Goal: Task Accomplishment & Management: Manage account settings

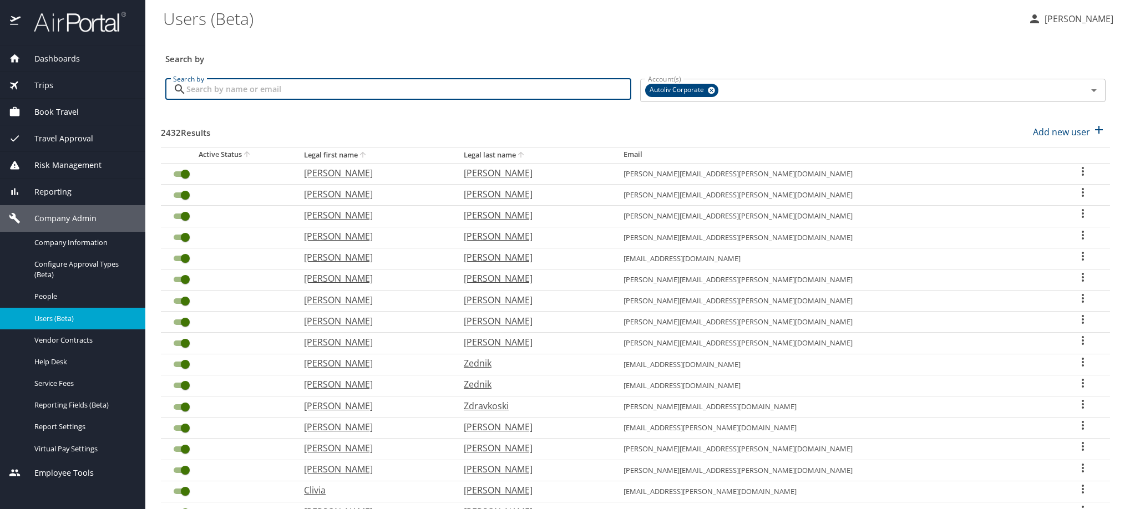
click at [278, 100] on input "Search by" at bounding box center [408, 89] width 445 height 21
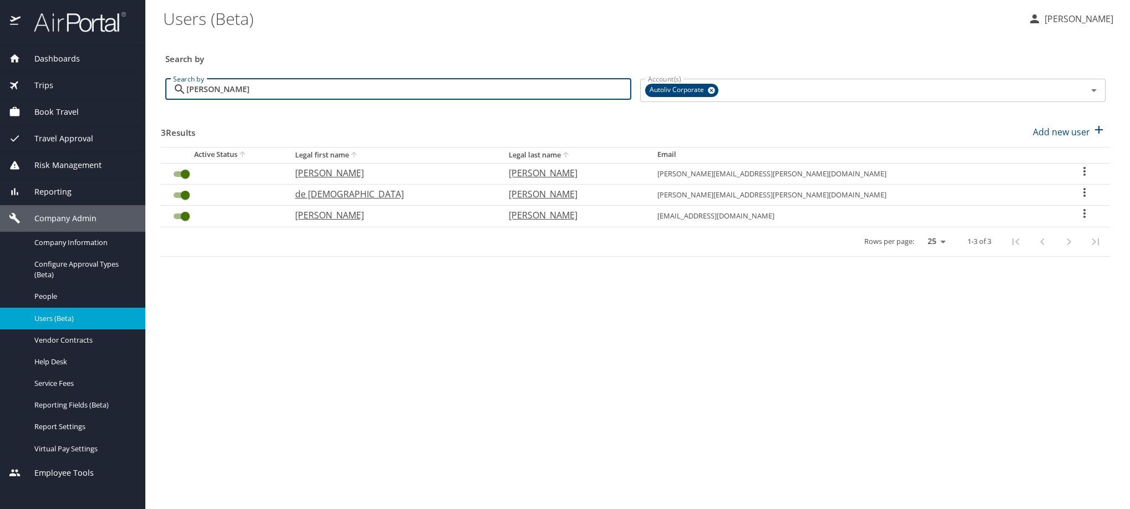
type input "[PERSON_NAME]"
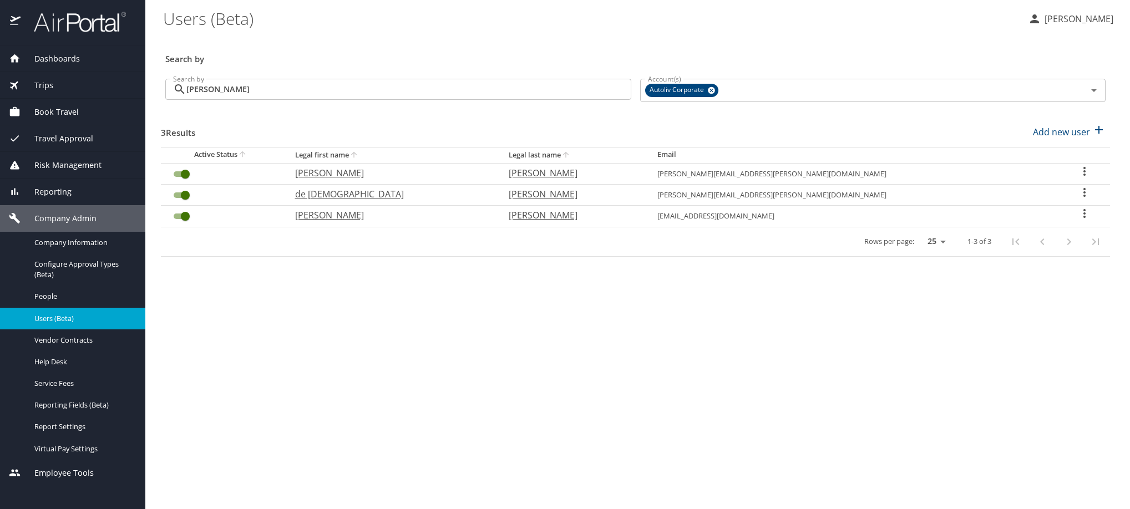
click at [1078, 199] on icon "User Search Table" at bounding box center [1084, 192] width 13 height 13
click at [1061, 223] on li "View profile" at bounding box center [991, 221] width 161 height 20
select select "US"
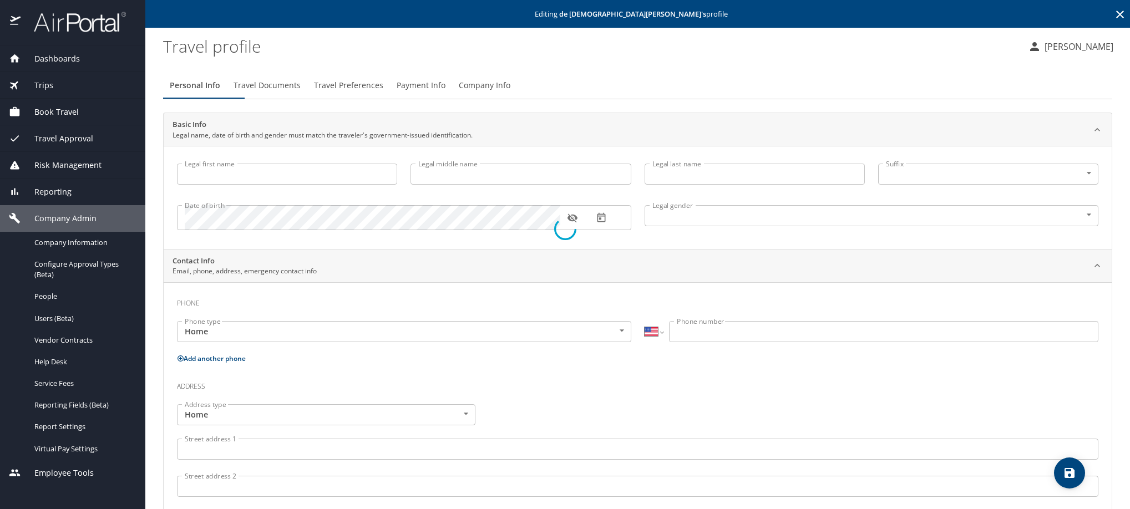
type input "de [DEMOGRAPHIC_DATA]"
type input "[PERSON_NAME]"
type input "[DEMOGRAPHIC_DATA]"
select select "US"
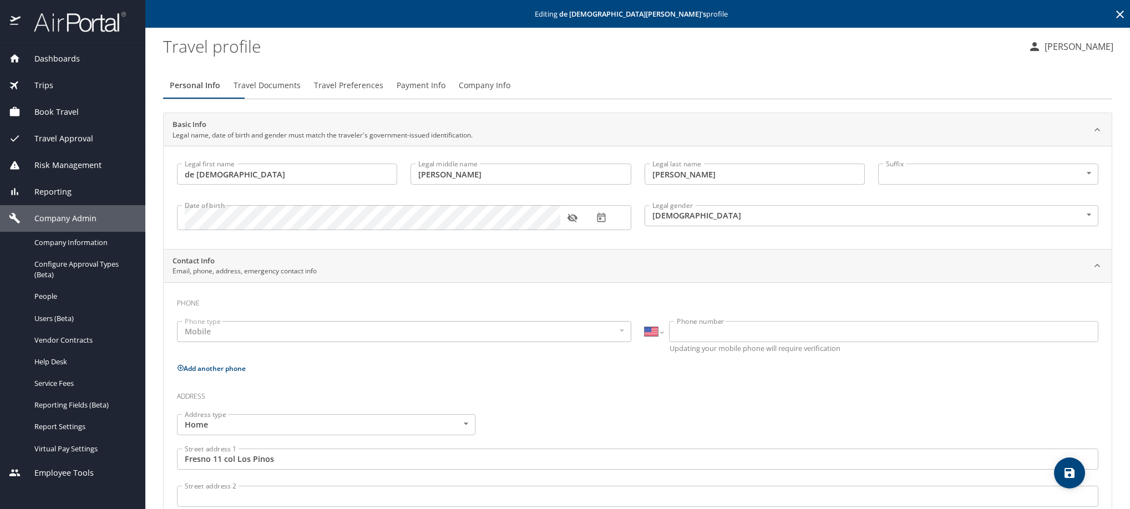
click at [1116, 17] on icon at bounding box center [1120, 15] width 8 height 8
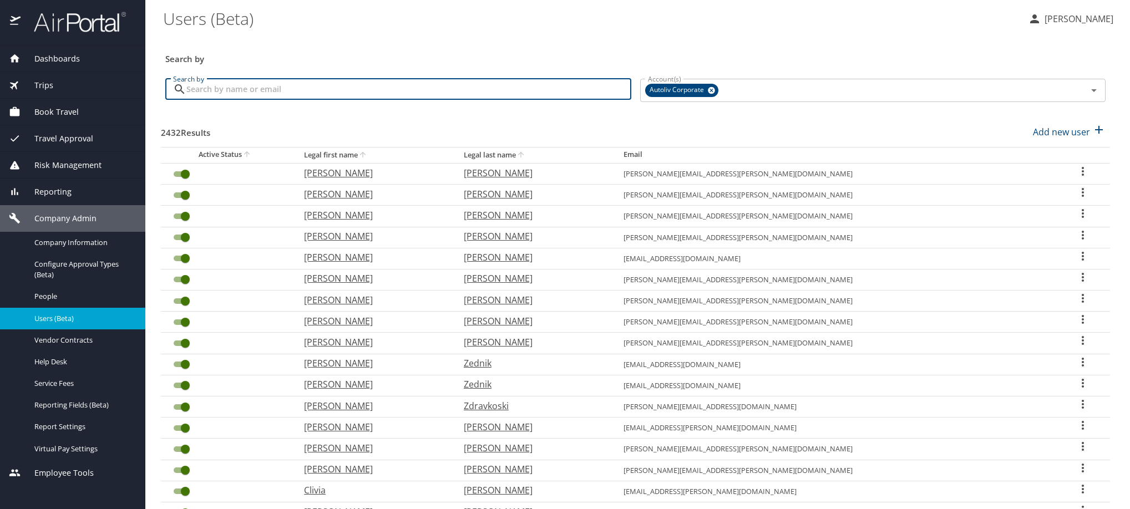
click at [418, 97] on input "Search by" at bounding box center [408, 89] width 445 height 21
click at [293, 92] on input "Search by" at bounding box center [408, 89] width 445 height 21
paste input "[EMAIL_ADDRESS][DOMAIN_NAME]"
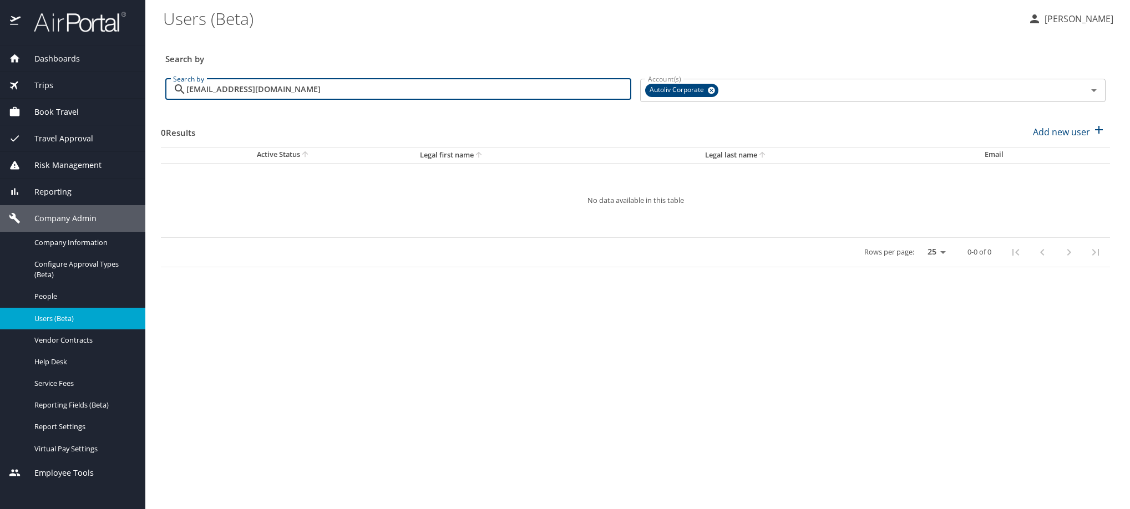
type input "[EMAIL_ADDRESS][DOMAIN_NAME]"
